Goal: Navigation & Orientation: Find specific page/section

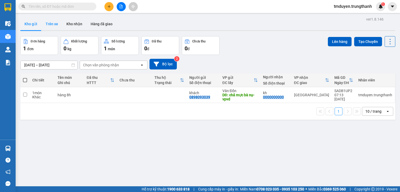
click at [46, 24] on button "Trên xe" at bounding box center [51, 24] width 21 height 12
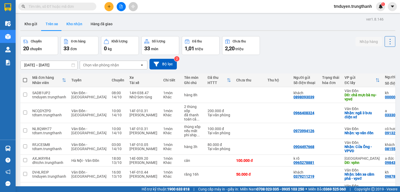
click at [77, 26] on button "Kho nhận" at bounding box center [74, 24] width 24 height 12
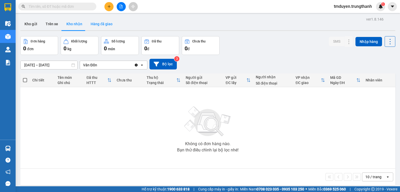
click at [93, 26] on button "Hàng đã giao" at bounding box center [101, 24] width 30 height 12
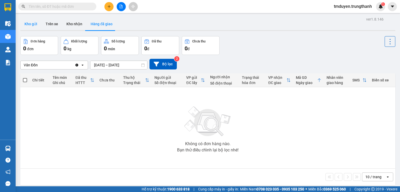
click at [25, 25] on button "Kho gửi" at bounding box center [30, 24] width 21 height 12
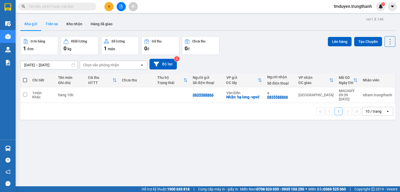
click at [48, 22] on button "Trên xe" at bounding box center [51, 24] width 21 height 12
